Goal: Information Seeking & Learning: Learn about a topic

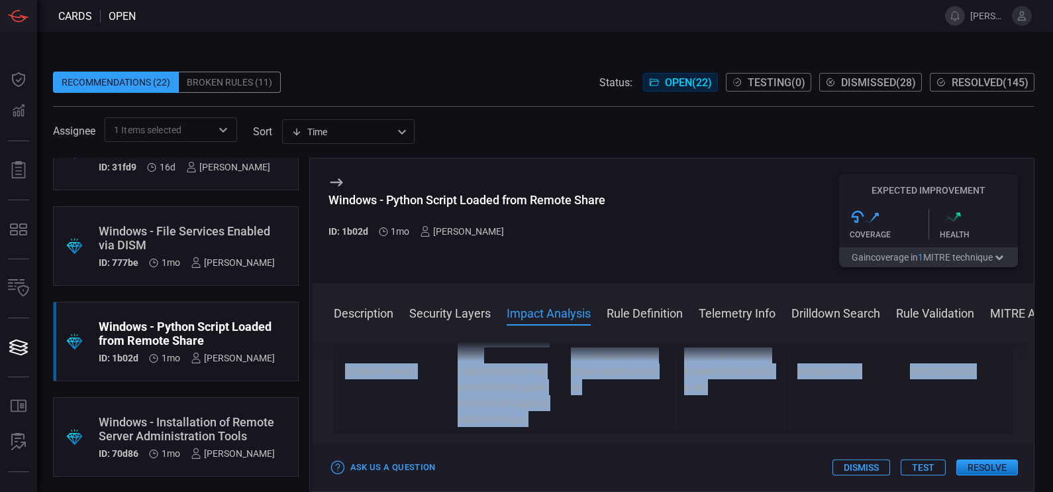
scroll to position [591, 0]
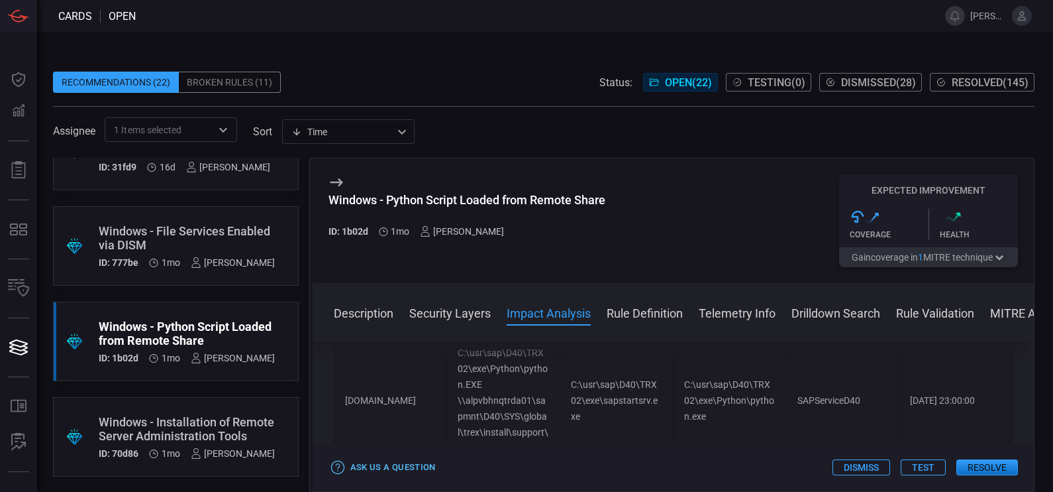
drag, startPoint x: 617, startPoint y: 424, endPoint x: 360, endPoint y: 463, distance: 259.3
click at [360, 463] on div "Windows - Python Script Loaded from Remote Share ID: 1b02d 1mo [PERSON_NAME] Ex…" at bounding box center [672, 325] width 726 height 334
drag, startPoint x: 360, startPoint y: 463, endPoint x: 311, endPoint y: 411, distance: 71.2
click at [311, 411] on div "Windows - Python Script Loaded from Remote Share ID: 1b02d 1mo [PERSON_NAME] Ex…" at bounding box center [672, 325] width 726 height 334
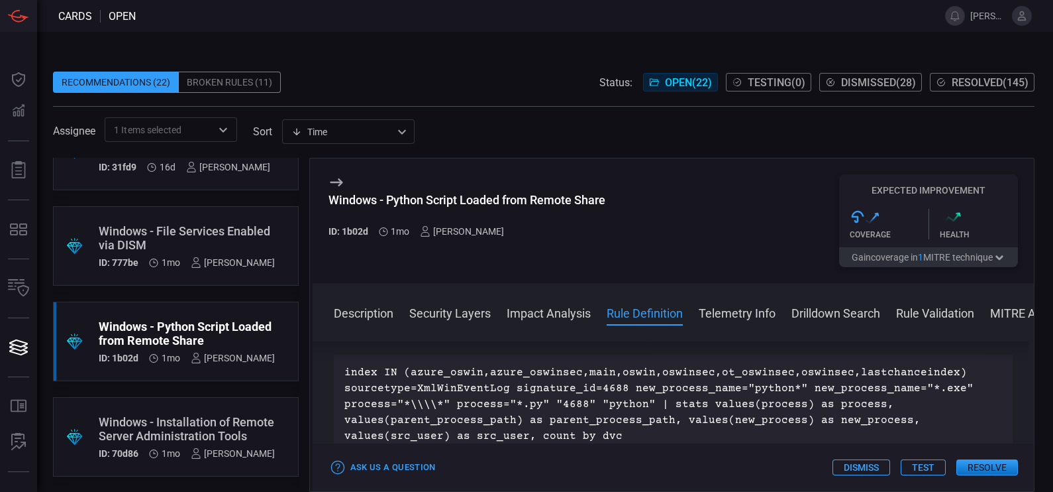
scroll to position [795, 0]
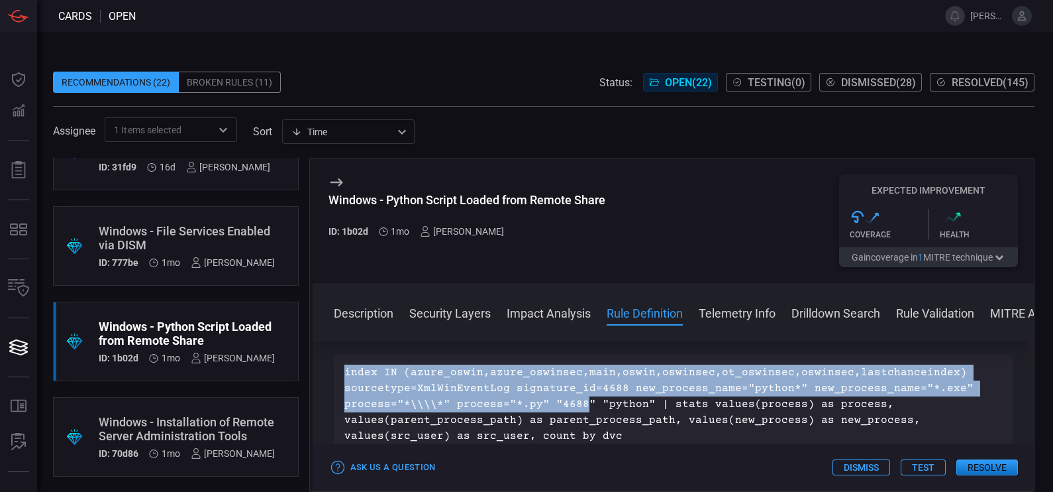
drag, startPoint x: 344, startPoint y: 368, endPoint x: 578, endPoint y: 411, distance: 237.1
click at [578, 411] on p "index IN (azure_oswin,azure_oswinsec,main,oswin,oswinsec,ot_oswinsec,oswinsec,l…" at bounding box center [673, 403] width 658 height 79
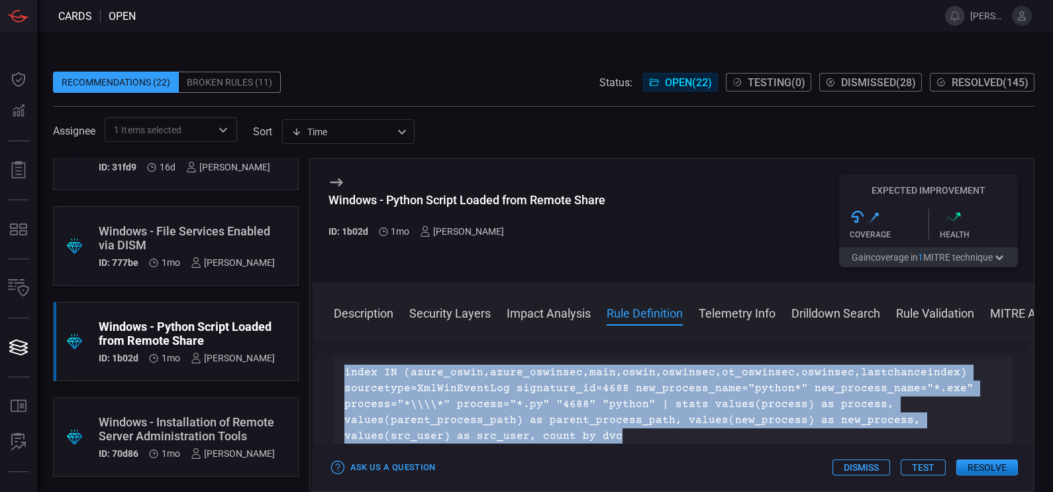
drag, startPoint x: 616, startPoint y: 431, endPoint x: 338, endPoint y: 370, distance: 284.8
click at [338, 370] on div "index IN (azure_oswin,azure_oswinsec,main,oswin,oswinsec,ot_oswinsec,oswinsec,l…" at bounding box center [674, 404] width 680 height 101
copy p "index IN (azure_oswin,azure_oswinsec,main,oswin,oswinsec,ot_oswinsec,oswinsec,l…"
click at [651, 421] on p "index IN (azure_oswin,azure_oswinsec,main,oswin,oswinsec,ot_oswinsec,oswinsec,l…" at bounding box center [673, 403] width 658 height 79
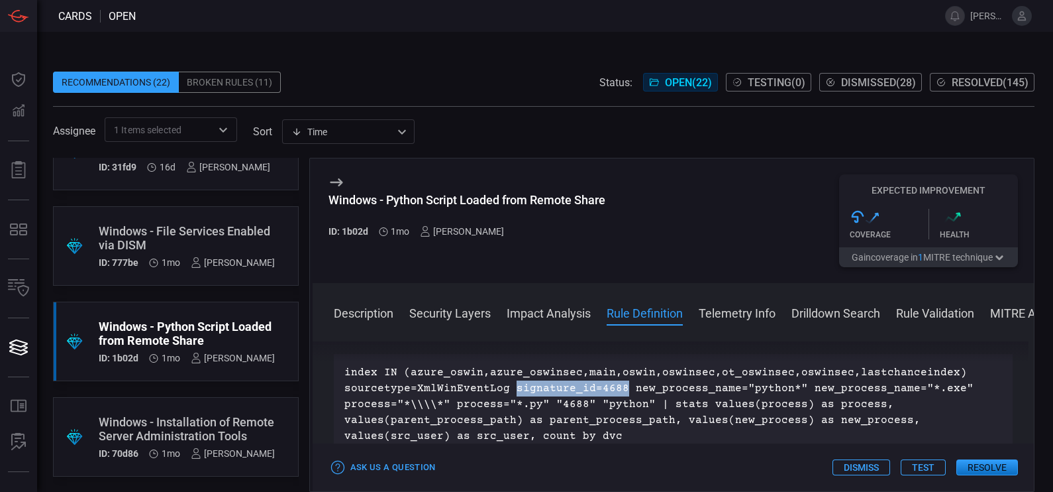
drag, startPoint x: 507, startPoint y: 384, endPoint x: 615, endPoint y: 389, distance: 108.1
click at [615, 389] on p "index IN (azure_oswin,azure_oswinsec,main,oswin,oswinsec,ot_oswinsec,oswinsec,l…" at bounding box center [673, 403] width 658 height 79
copy p "signature_id=4688"
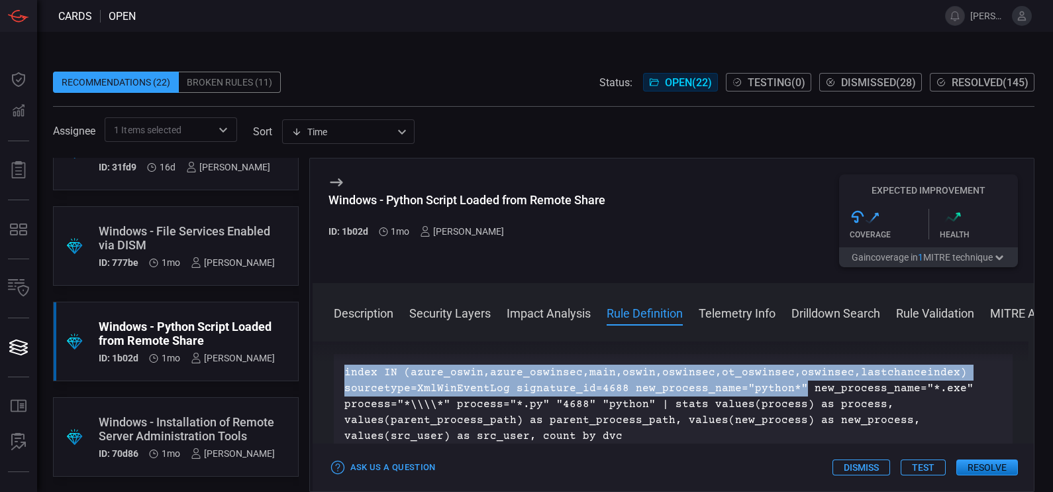
drag, startPoint x: 788, startPoint y: 386, endPoint x: 344, endPoint y: 371, distance: 444.8
click at [344, 371] on p "index IN (azure_oswin,azure_oswinsec,main,oswin,oswinsec,ot_oswinsec,oswinsec,l…" at bounding box center [673, 403] width 658 height 79
copy p "index IN (azure_oswin,azure_oswinsec,main,oswin,oswinsec,ot_oswinsec,oswinsec,l…"
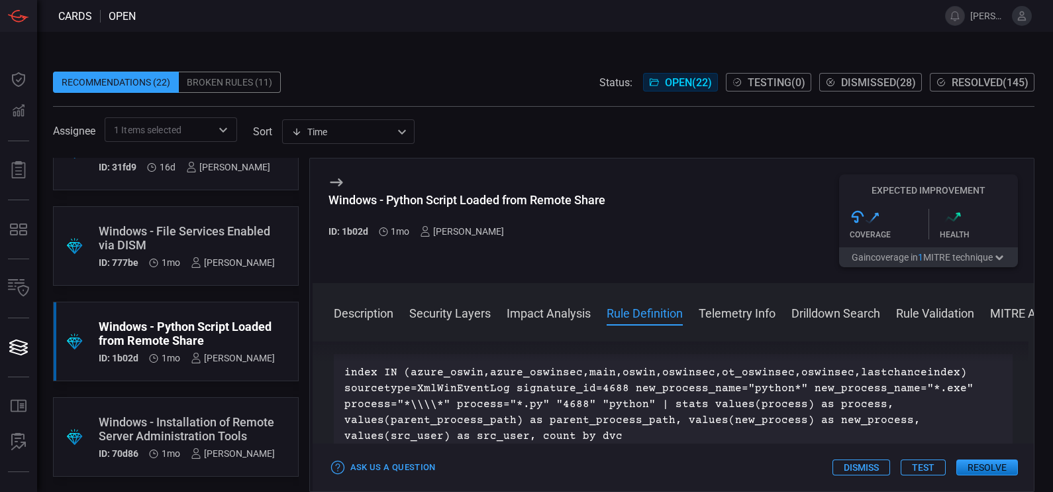
click at [643, 399] on p "index IN (azure_oswin,azure_oswinsec,main,oswin,oswinsec,ot_oswinsec,oswinsec,l…" at bounding box center [673, 403] width 658 height 79
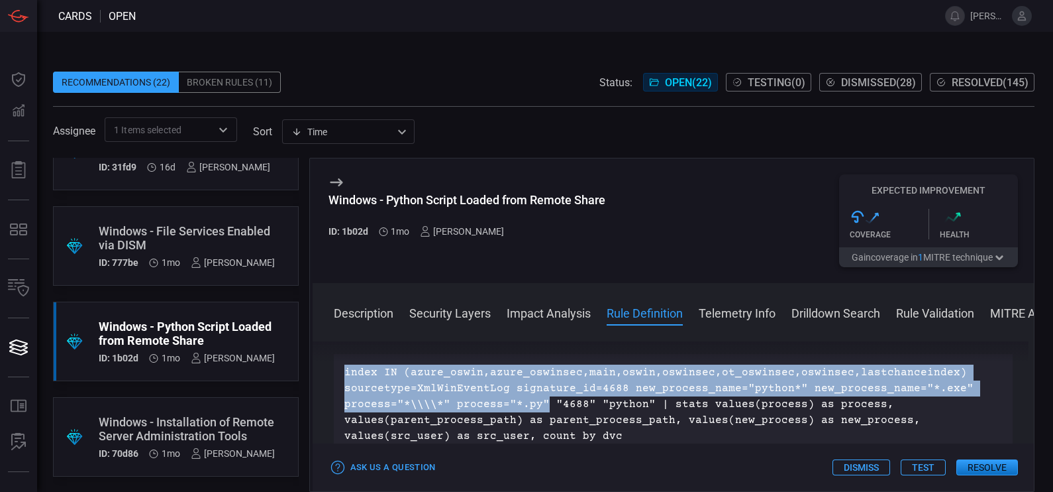
drag, startPoint x: 540, startPoint y: 402, endPoint x: 336, endPoint y: 368, distance: 206.8
click at [336, 368] on div "index IN (azure_oswin,azure_oswinsec,main,oswin,oswinsec,ot_oswinsec,oswinsec,l…" at bounding box center [674, 404] width 680 height 101
copy p "index IN (azure_oswin,azure_oswinsec,main,oswin,oswinsec,ot_oswinsec,oswinsec,l…"
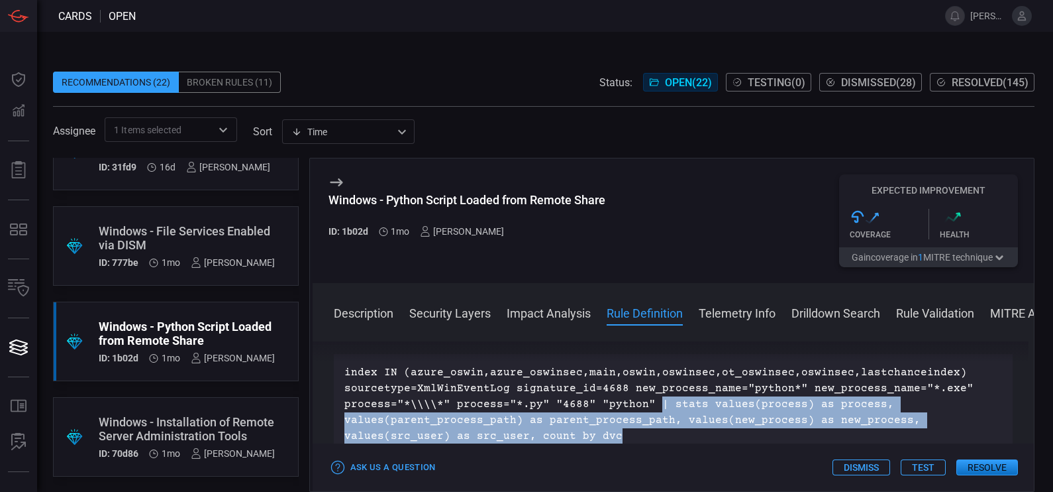
drag, startPoint x: 628, startPoint y: 434, endPoint x: 649, endPoint y: 402, distance: 38.2
click at [649, 402] on p "index IN (azure_oswin,azure_oswinsec,main,oswin,oswinsec,ot_oswinsec,oswinsec,l…" at bounding box center [673, 403] width 658 height 79
copy p "| stats values(process) as process, values(parent_process_path) as parent_proce…"
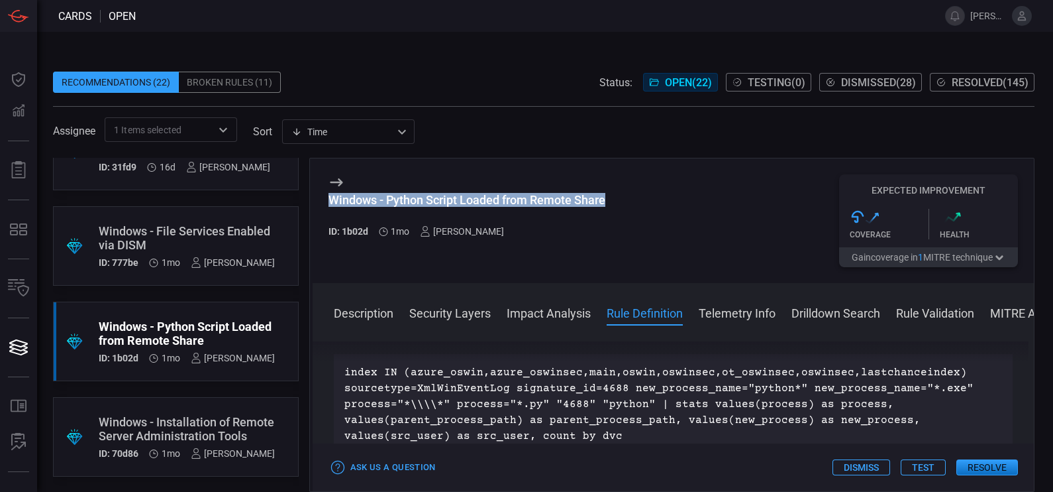
drag, startPoint x: 613, startPoint y: 199, endPoint x: 326, endPoint y: 197, distance: 286.9
click at [326, 197] on div "Windows - Python Script Loaded from Remote Share ID: 1b02d 1mo [PERSON_NAME] Ex…" at bounding box center [674, 220] width 722 height 125
copy div "Windows - Python Script Loaded from Remote Share"
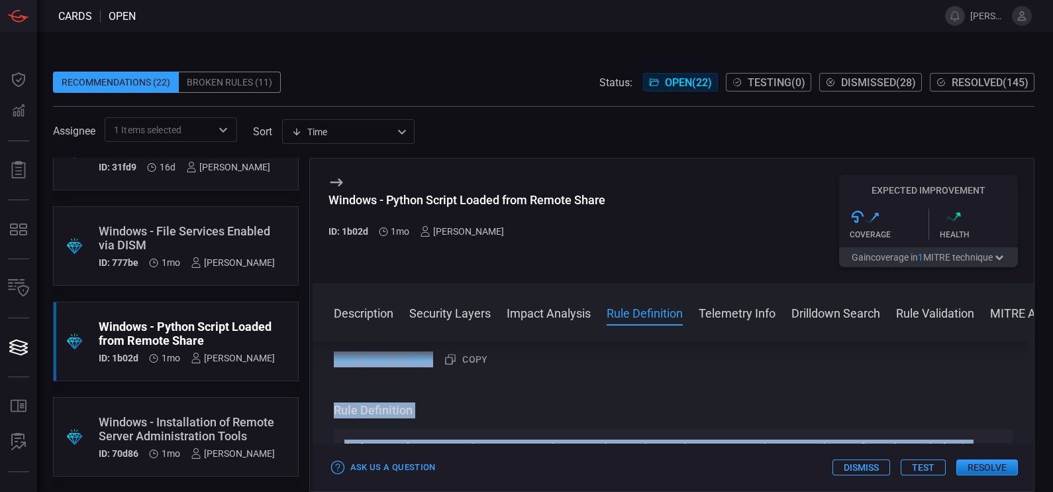
scroll to position [699, 0]
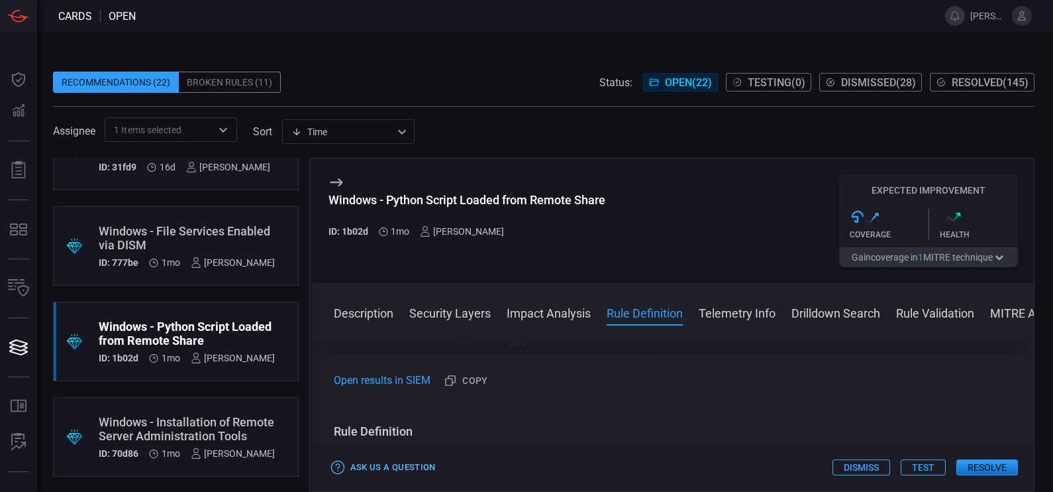
drag, startPoint x: 615, startPoint y: 421, endPoint x: 356, endPoint y: 457, distance: 261.6
click at [356, 457] on div "Windows - Python Script Loaded from Remote Share ID: 1b02d 1mo [PERSON_NAME] Ex…" at bounding box center [672, 325] width 726 height 334
drag, startPoint x: 356, startPoint y: 457, endPoint x: 587, endPoint y: 395, distance: 239.3
click at [587, 395] on div "Description Python is a high-level programming language widely used for scripti…" at bounding box center [674, 413] width 722 height 145
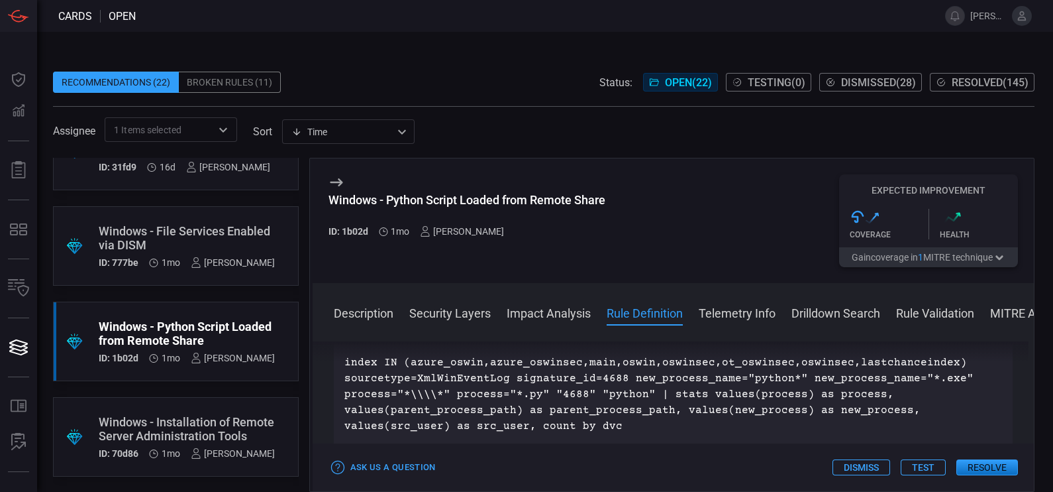
scroll to position [804, 0]
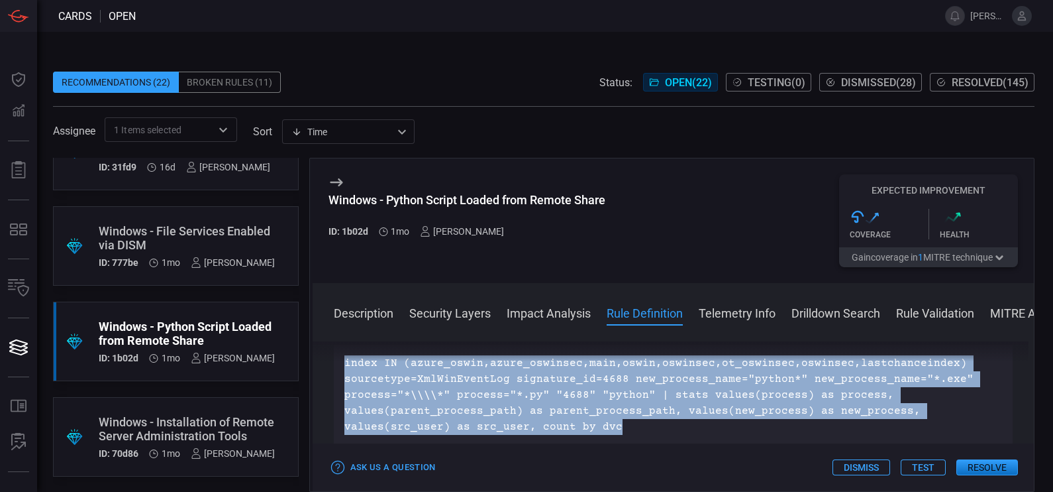
drag, startPoint x: 344, startPoint y: 361, endPoint x: 625, endPoint y: 422, distance: 286.8
click at [625, 422] on div "Description Python is a high-level programming language widely used for scripti…" at bounding box center [674, 413] width 722 height 145
copy div "Description Python is a high-level programming language widely used for scripti…"
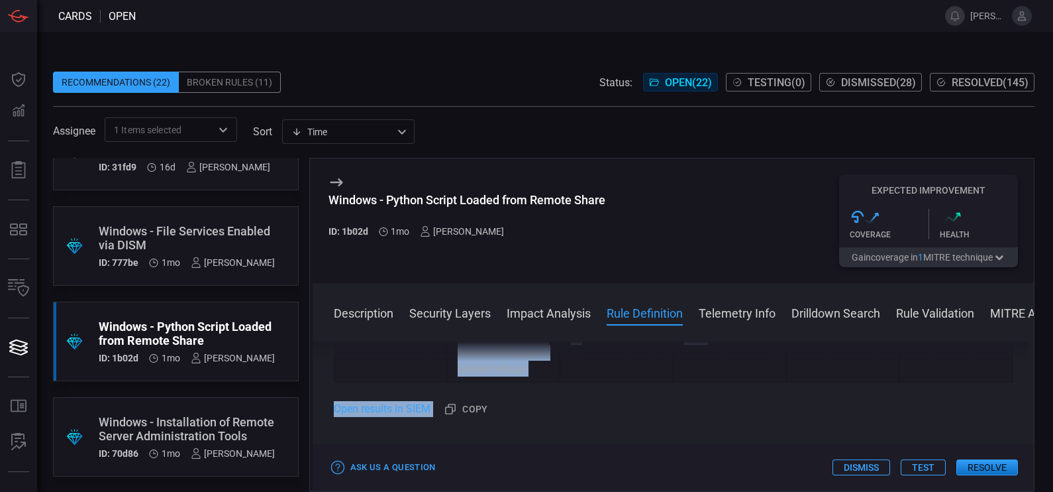
click at [593, 384] on div "Historical daily matches Created with Highcharts 10.3.2 Hit Count 05/24 05/26 0…" at bounding box center [674, 231] width 680 height 377
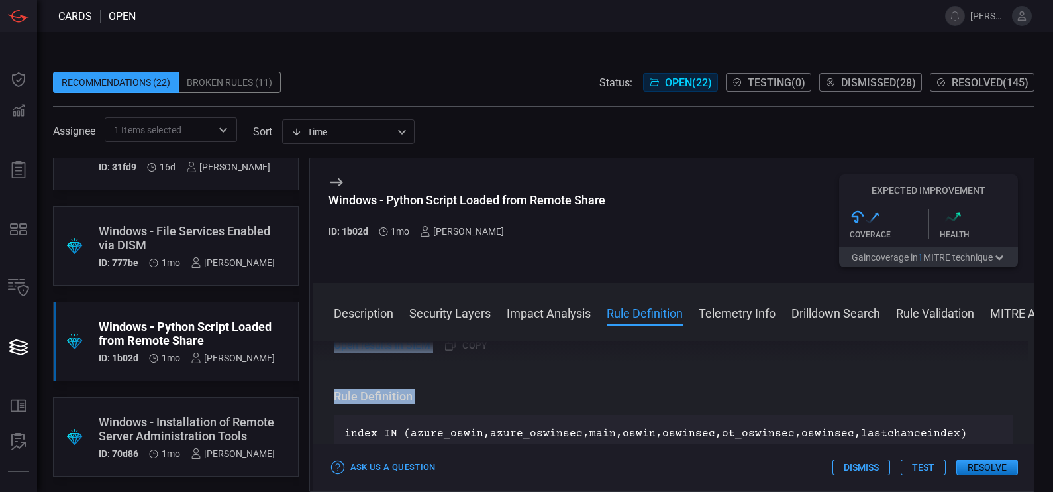
scroll to position [725, 0]
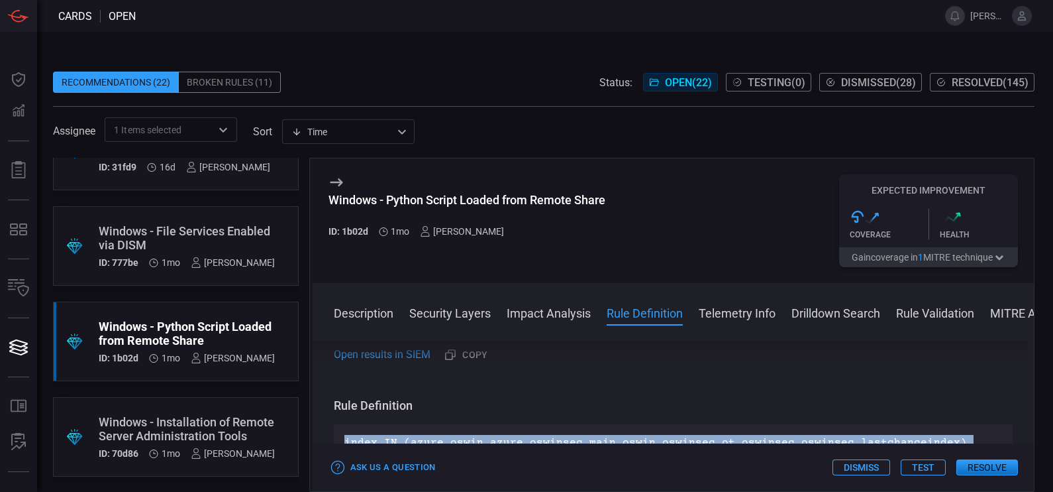
drag, startPoint x: 343, startPoint y: 391, endPoint x: 566, endPoint y: 470, distance: 236.8
click at [566, 470] on div "Windows - Python Script Loaded from Remote Share ID: 1b02d 1mo [PERSON_NAME] Ex…" at bounding box center [672, 325] width 726 height 334
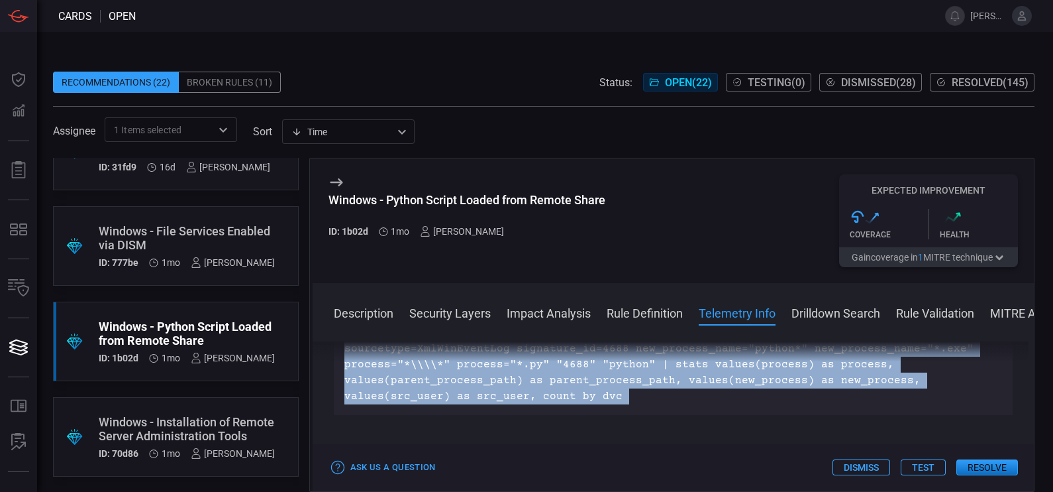
drag, startPoint x: 566, startPoint y: 470, endPoint x: 480, endPoint y: 409, distance: 105.5
click at [480, 409] on div "index IN (azure_oswin,azure_oswinsec,main,oswin,oswinsec,ot_oswinsec,oswinsec,l…" at bounding box center [674, 364] width 680 height 101
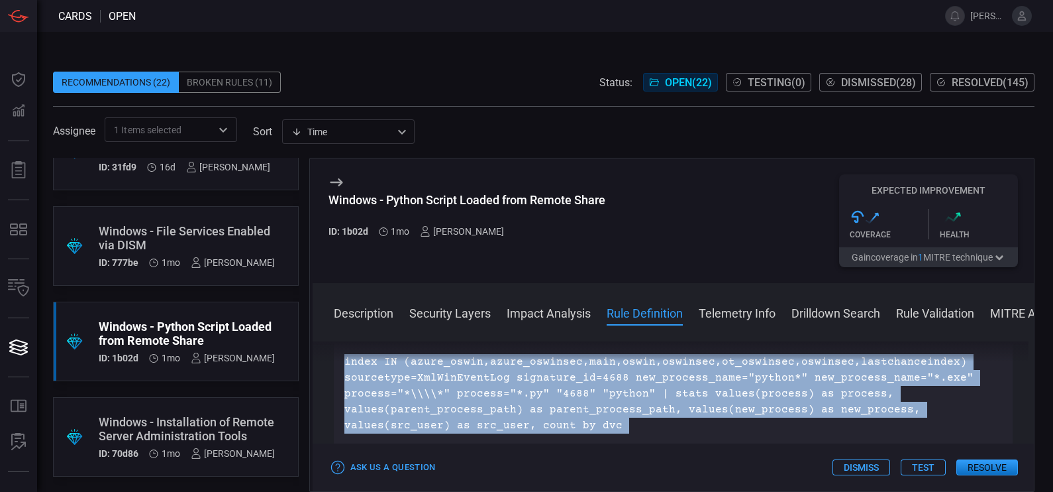
click at [650, 427] on p "index IN (azure_oswin,azure_oswinsec,main,oswin,oswinsec,ot_oswinsec,oswinsec,l…" at bounding box center [673, 393] width 658 height 79
drag, startPoint x: 341, startPoint y: 361, endPoint x: 621, endPoint y: 421, distance: 285.8
click at [621, 421] on div "Description Python is a high-level programming language widely used for scripti…" at bounding box center [674, 413] width 722 height 145
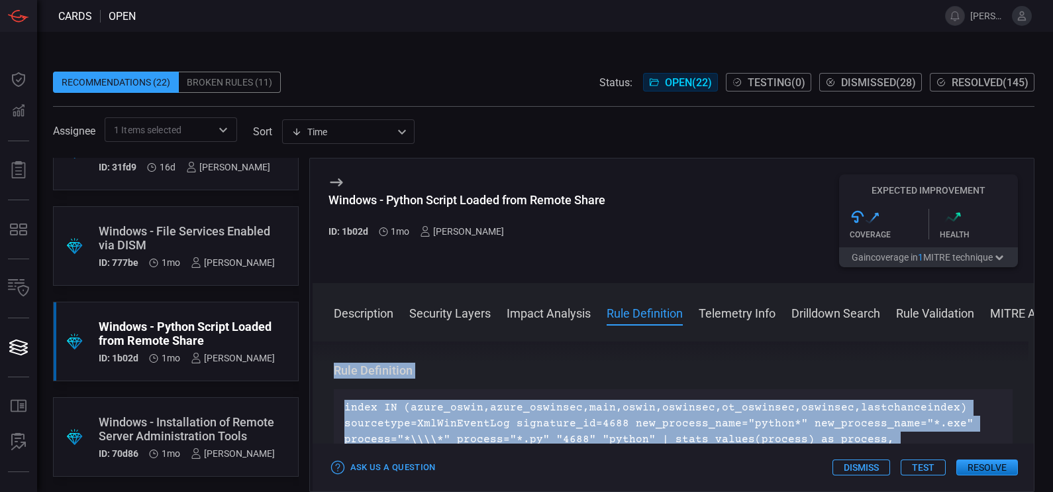
scroll to position [758, 0]
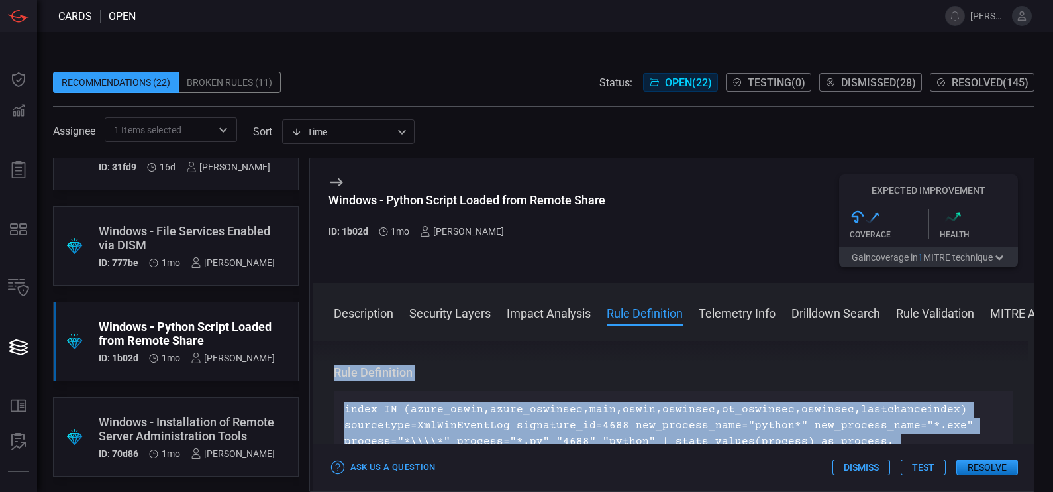
click at [434, 378] on h3 "Rule Definition" at bounding box center [674, 372] width 680 height 16
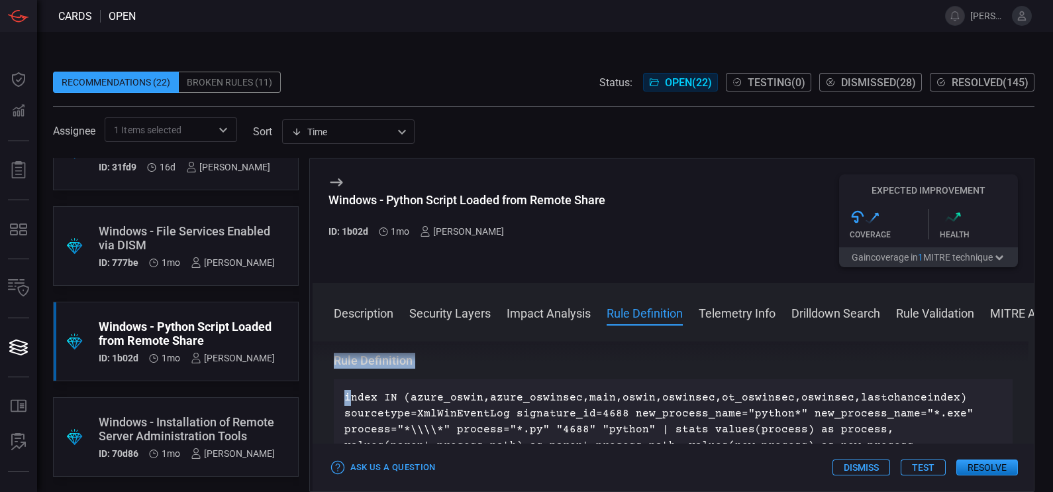
scroll to position [766, 0]
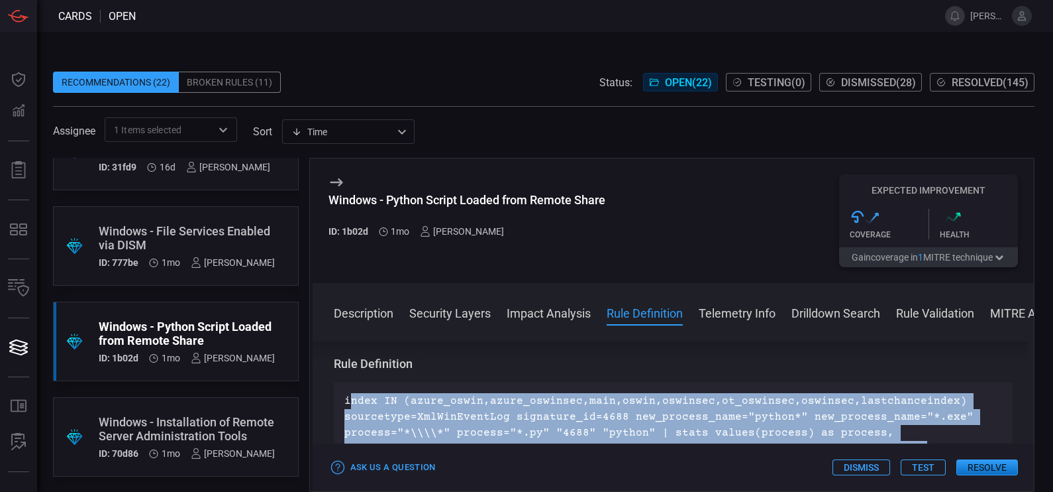
drag, startPoint x: 347, startPoint y: 406, endPoint x: 586, endPoint y: 448, distance: 242.1
click at [586, 448] on div "Windows - Python Script Loaded from Remote Share ID: 1b02d 1mo [PERSON_NAME] Ex…" at bounding box center [672, 325] width 726 height 334
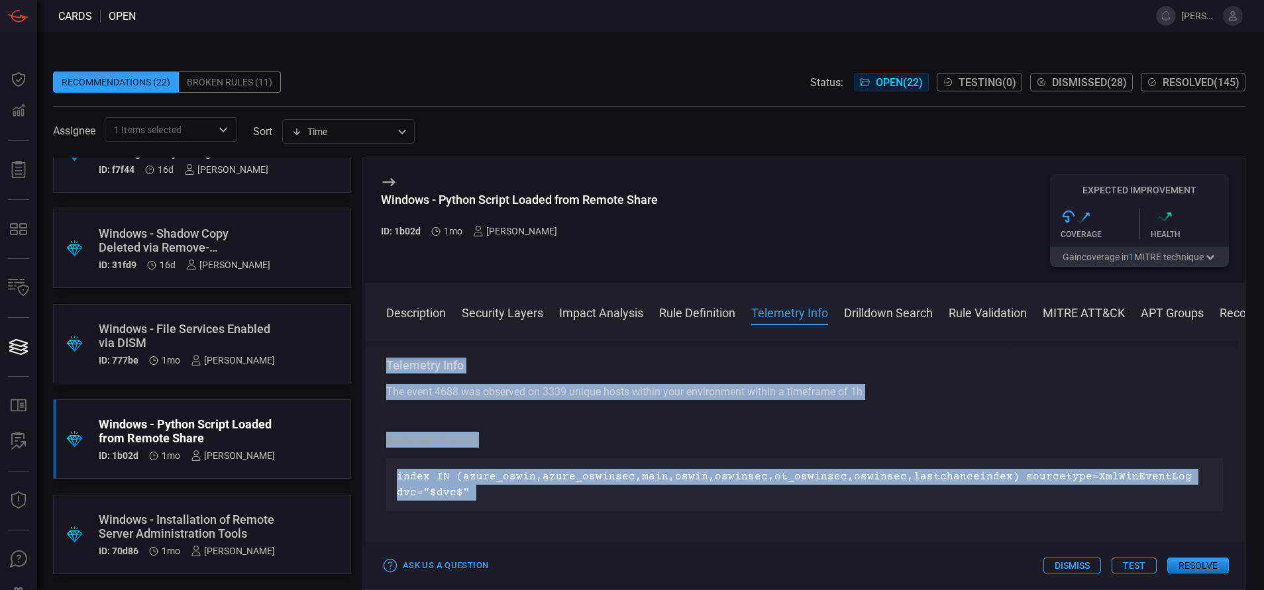
scroll to position [876, 0]
drag, startPoint x: 1048, startPoint y: 0, endPoint x: 719, endPoint y: 432, distance: 543.1
click at [719, 432] on div "Description Python is a high-level programming language widely used for scripti…" at bounding box center [805, 463] width 880 height 244
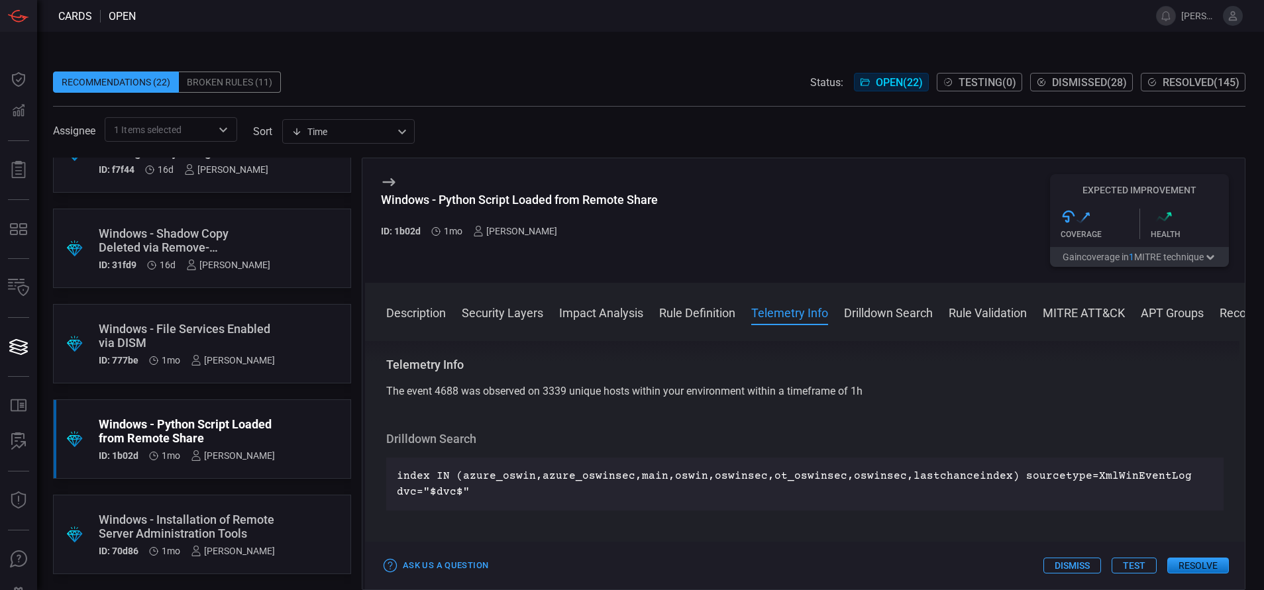
click at [653, 356] on div "Description Python is a high-level programming language widely used for scripti…" at bounding box center [805, 463] width 880 height 244
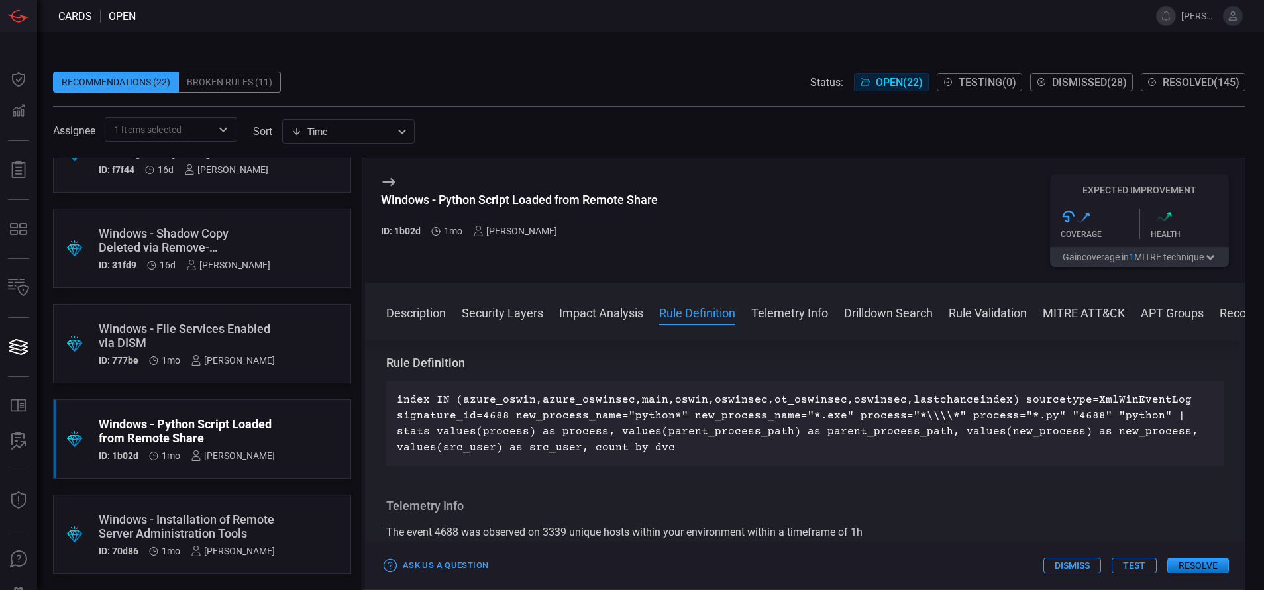
scroll to position [733, 0]
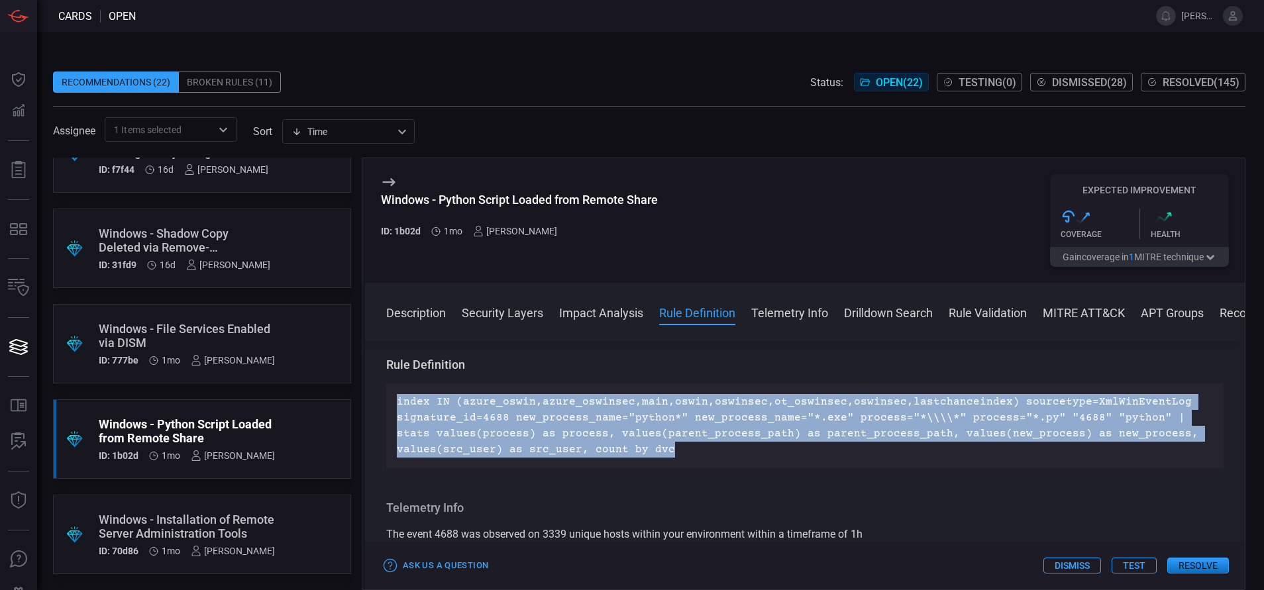
drag, startPoint x: 397, startPoint y: 403, endPoint x: 664, endPoint y: 449, distance: 270.3
click at [664, 449] on p "index IN (azure_oswin,azure_oswinsec,main,oswin,oswinsec,ot_oswinsec,oswinsec,l…" at bounding box center [805, 426] width 816 height 64
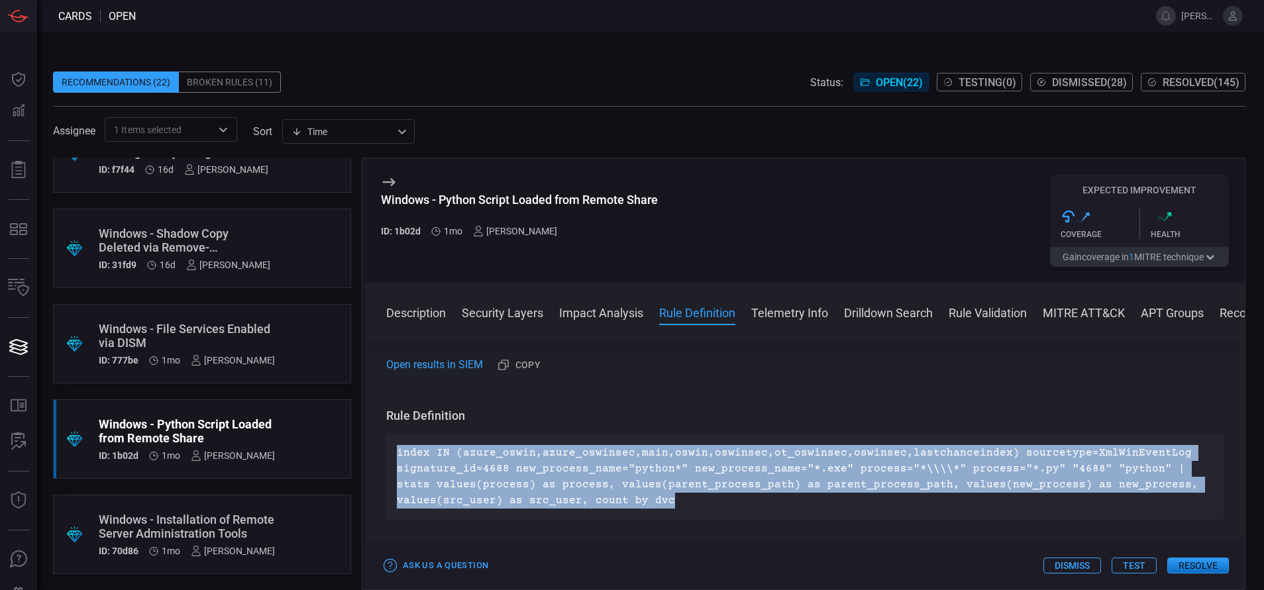
scroll to position [684, 0]
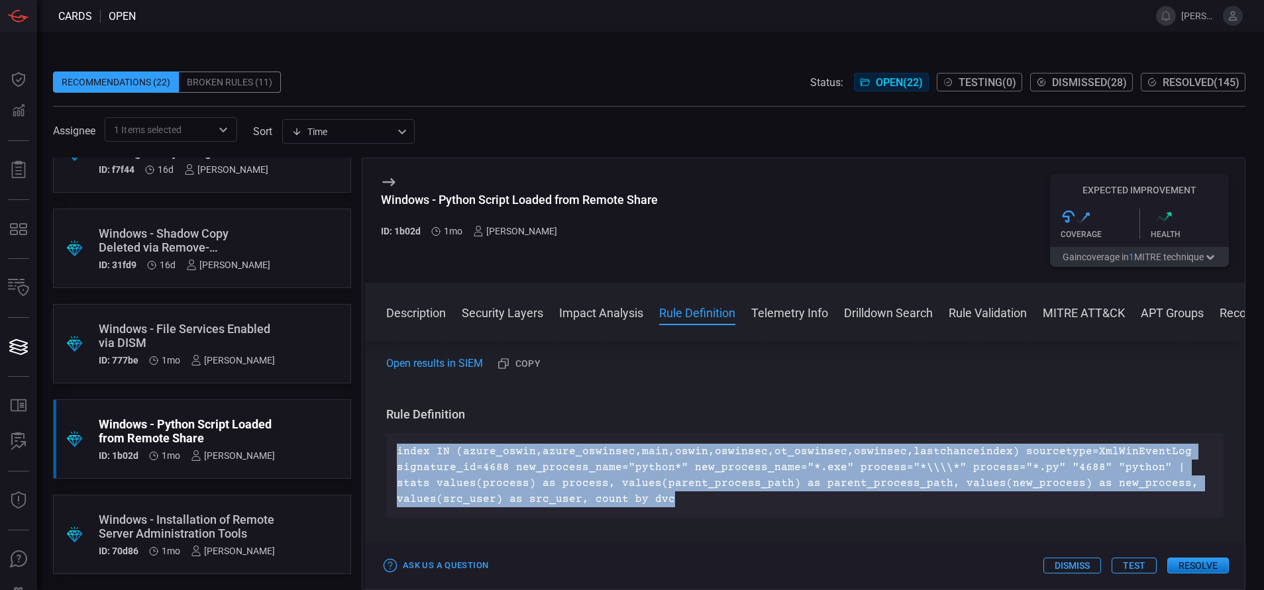
click at [867, 476] on p "index IN (azure_oswin,azure_oswinsec,main,oswin,oswinsec,ot_oswinsec,oswinsec,l…" at bounding box center [805, 476] width 816 height 64
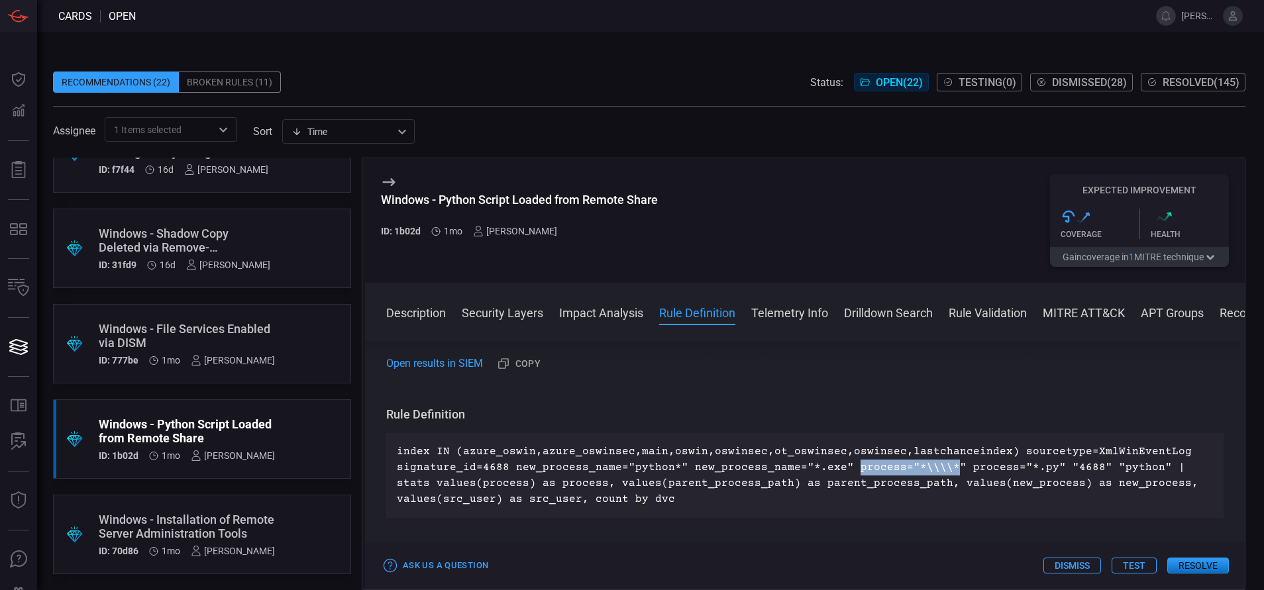
drag, startPoint x: 841, startPoint y: 468, endPoint x: 940, endPoint y: 466, distance: 98.7
click at [940, 466] on p "index IN (azure_oswin,azure_oswinsec,main,oswin,oswinsec,ot_oswinsec,oswinsec,l…" at bounding box center [805, 476] width 816 height 64
drag, startPoint x: 940, startPoint y: 466, endPoint x: 967, endPoint y: 474, distance: 28.1
click at [967, 474] on p "index IN (azure_oswin,azure_oswinsec,main,oswin,oswinsec,ot_oswinsec,oswinsec,l…" at bounding box center [805, 476] width 816 height 64
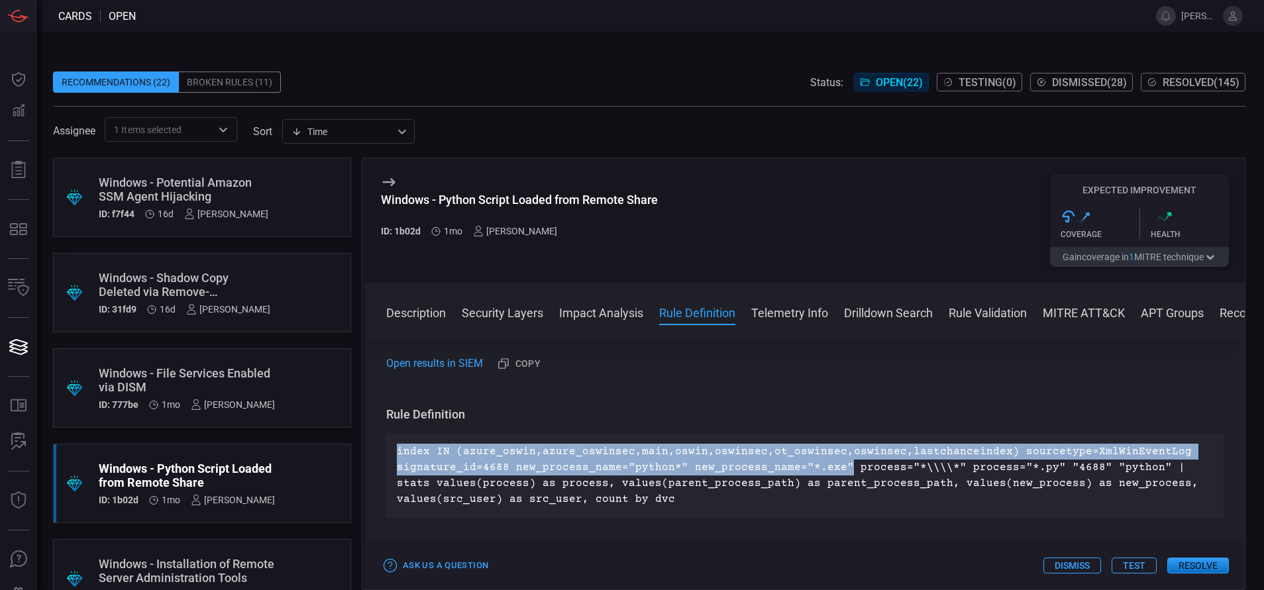
drag, startPoint x: 835, startPoint y: 467, endPoint x: 394, endPoint y: 443, distance: 442.5
click at [394, 443] on div "index IN (azure_oswin,azure_oswinsec,main,oswin,oswinsec,ot_oswinsec,oswinsec,l…" at bounding box center [804, 475] width 837 height 85
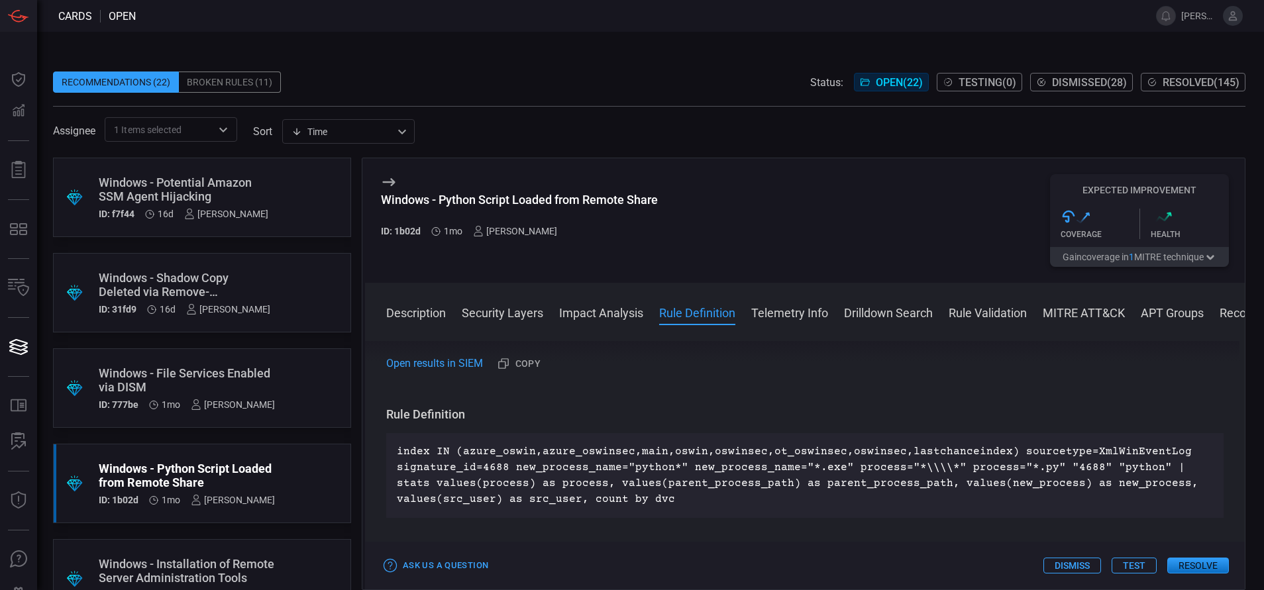
click at [682, 480] on p "index IN (azure_oswin,azure_oswinsec,main,oswin,oswinsec,ot_oswinsec,oswinsec,l…" at bounding box center [805, 476] width 816 height 64
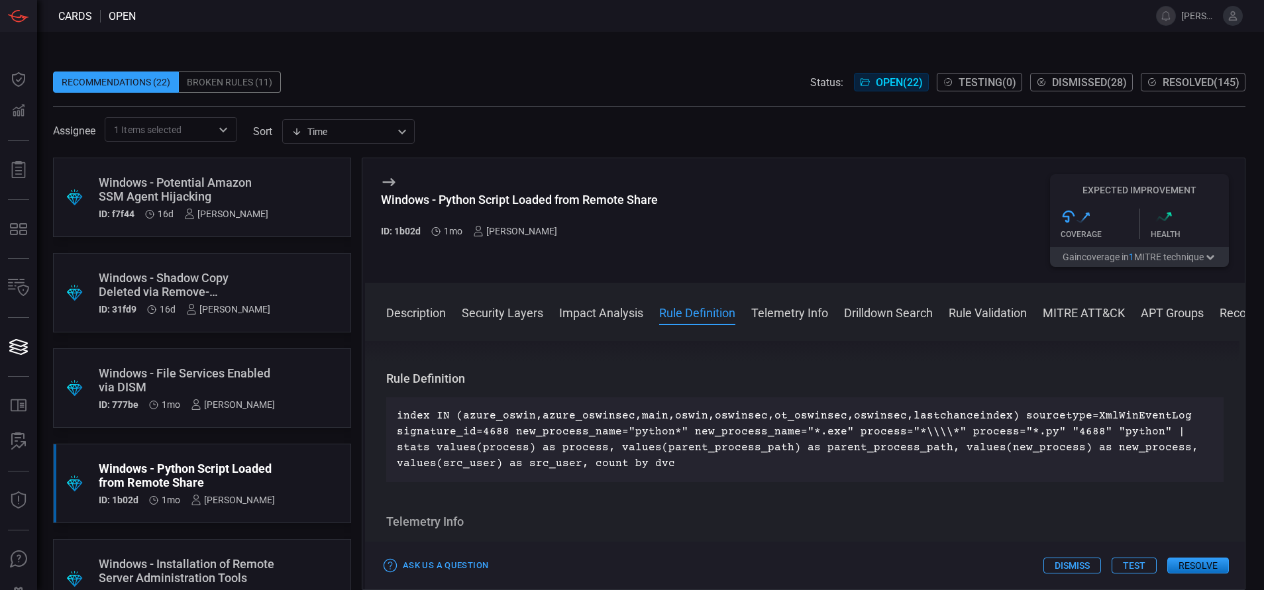
scroll to position [717, 0]
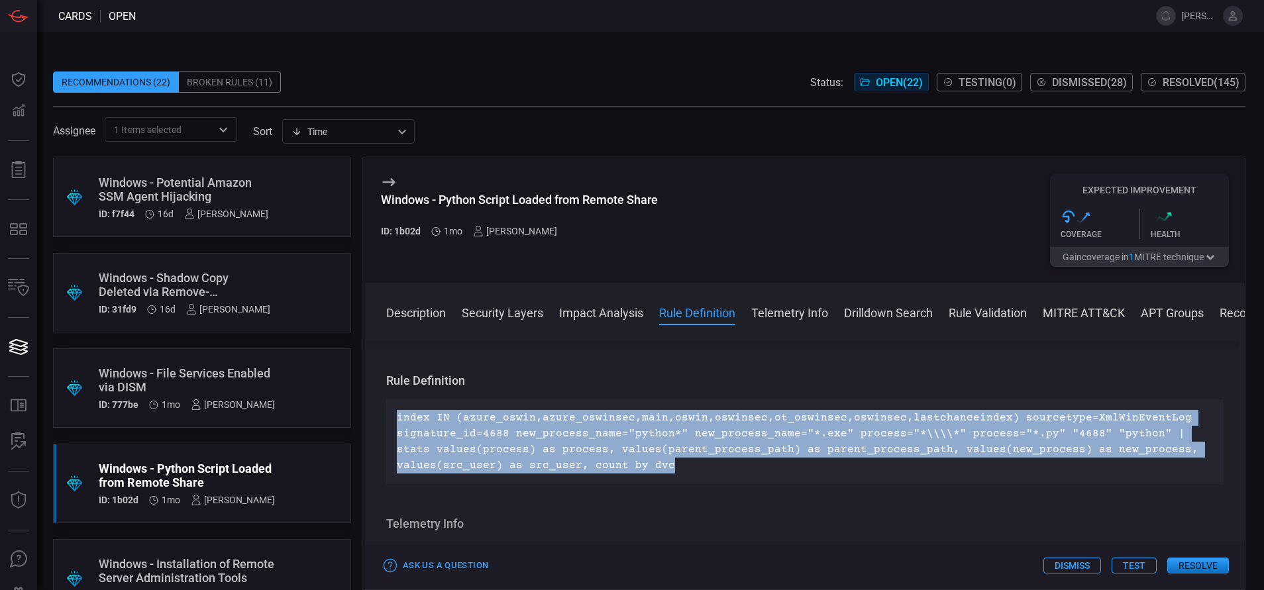
drag, startPoint x: 674, startPoint y: 468, endPoint x: 398, endPoint y: 423, distance: 279.8
click at [398, 423] on p "index IN (azure_oswin,azure_oswinsec,main,oswin,oswinsec,ot_oswinsec,oswinsec,l…" at bounding box center [805, 442] width 816 height 64
